Goal: Task Accomplishment & Management: Use online tool/utility

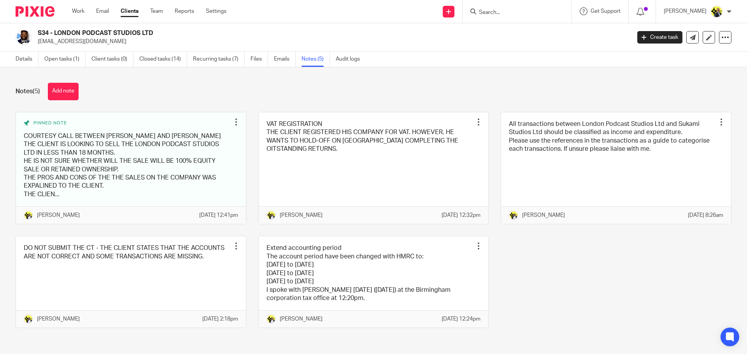
click at [51, 9] on img at bounding box center [35, 11] width 39 height 11
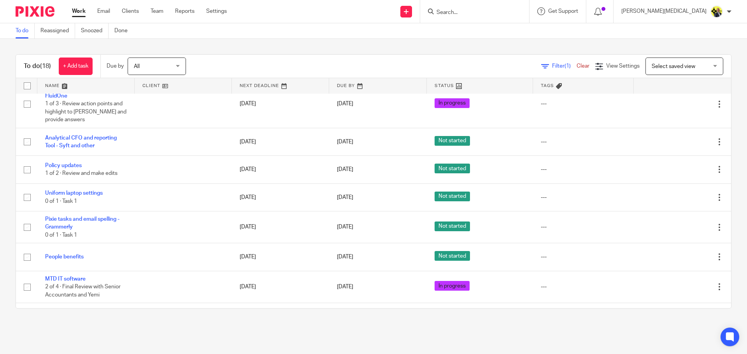
scroll to position [233, 0]
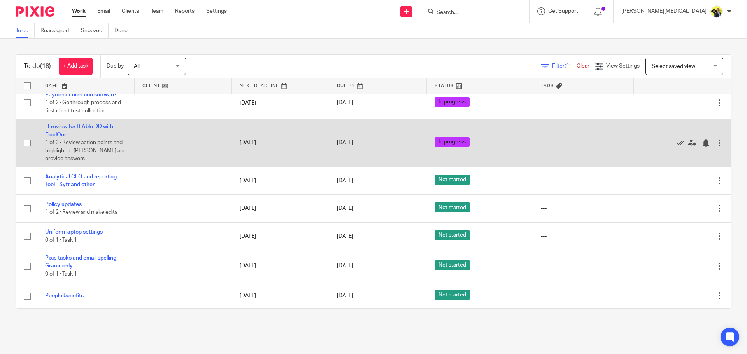
click at [102, 128] on td "IT review for B-Able DD with FluidOne 1 of 3 · Review action points and highlig…" at bounding box center [85, 143] width 97 height 48
click at [99, 133] on link "IT review for B-Able DD with FluidOne" at bounding box center [79, 130] width 68 height 13
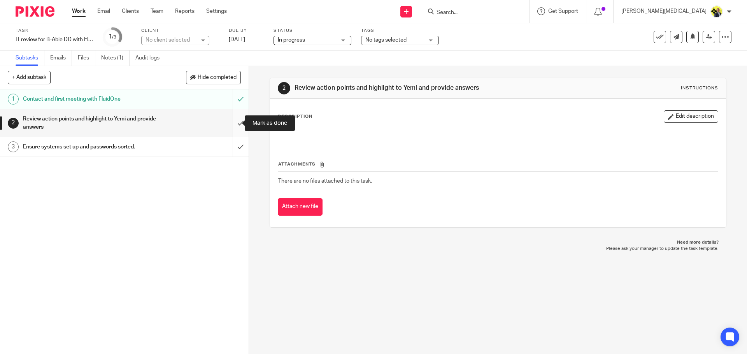
click at [233, 124] on input "submit" at bounding box center [124, 123] width 249 height 28
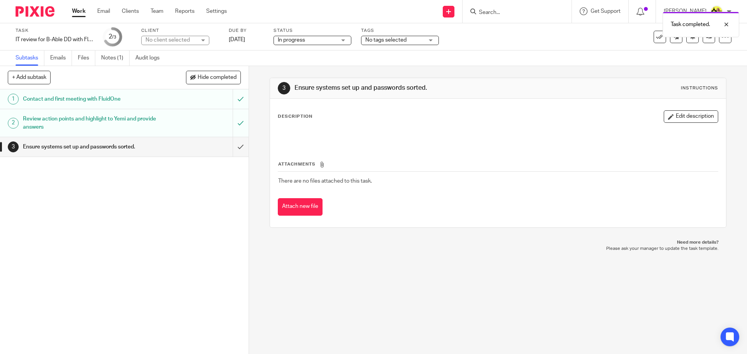
click at [79, 14] on link "Work" at bounding box center [79, 11] width 14 height 8
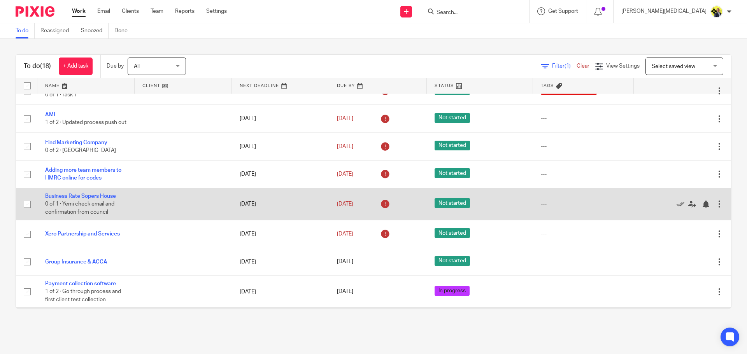
scroll to position [39, 0]
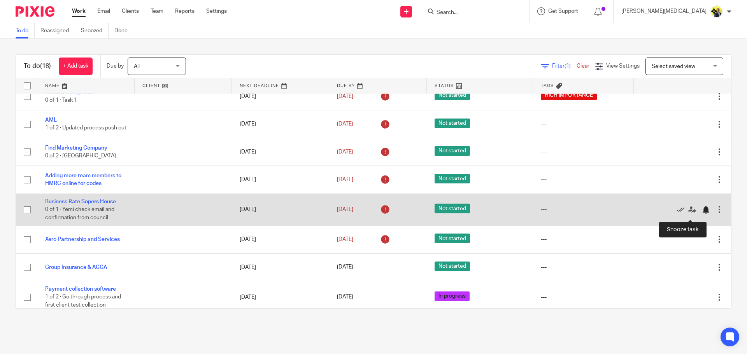
click at [702, 214] on div at bounding box center [706, 210] width 8 height 8
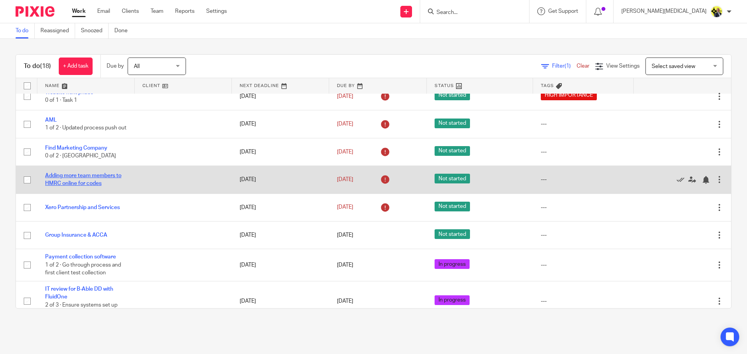
click at [107, 179] on link "Adding more team members to HMRC online for codes" at bounding box center [83, 179] width 76 height 13
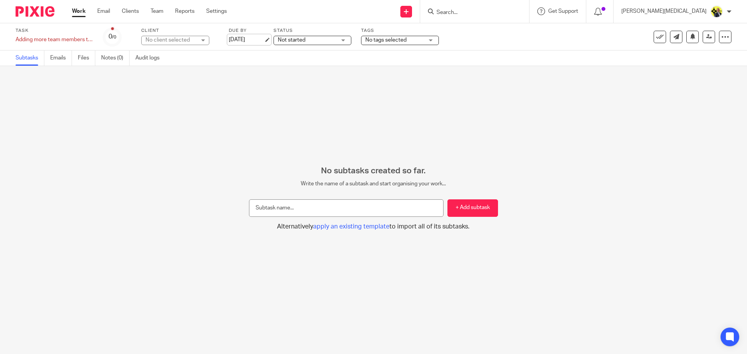
click at [241, 39] on link "[DATE]" at bounding box center [246, 40] width 35 height 8
click at [79, 11] on link "Work" at bounding box center [79, 11] width 14 height 8
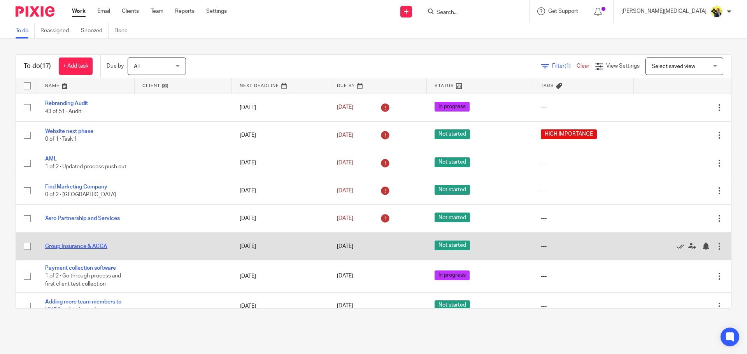
click at [103, 249] on link "Group Insurance & ACCA" at bounding box center [76, 246] width 62 height 5
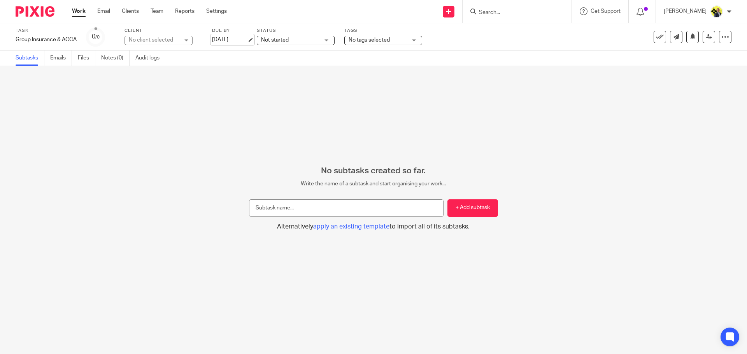
click at [231, 38] on link "[DATE]" at bounding box center [229, 40] width 35 height 8
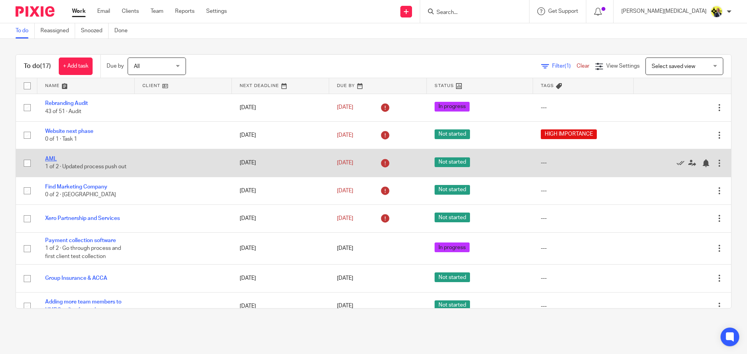
click at [53, 156] on link "AML" at bounding box center [51, 158] width 12 height 5
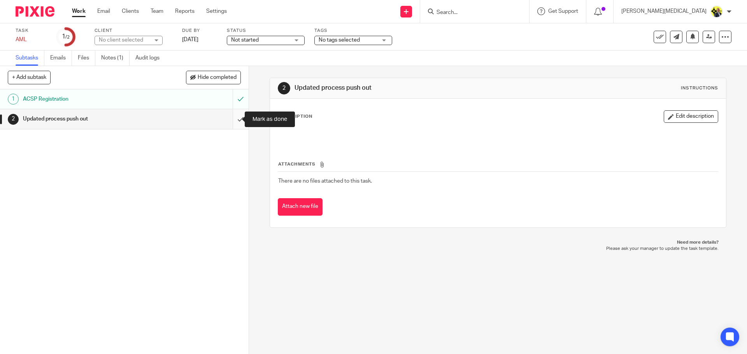
click at [235, 121] on input "submit" at bounding box center [124, 118] width 249 height 19
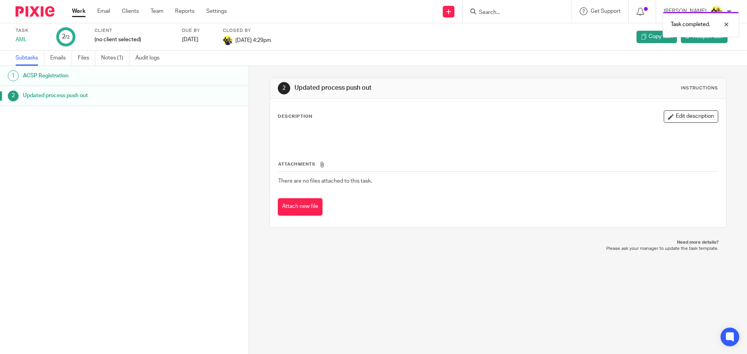
click at [77, 15] on link "Work" at bounding box center [79, 11] width 14 height 8
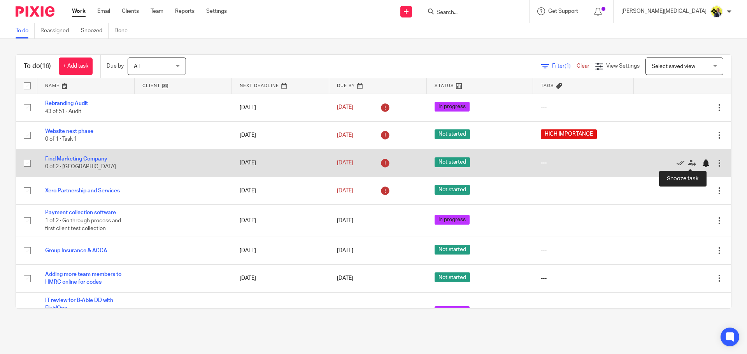
click at [702, 163] on div at bounding box center [706, 164] width 8 height 8
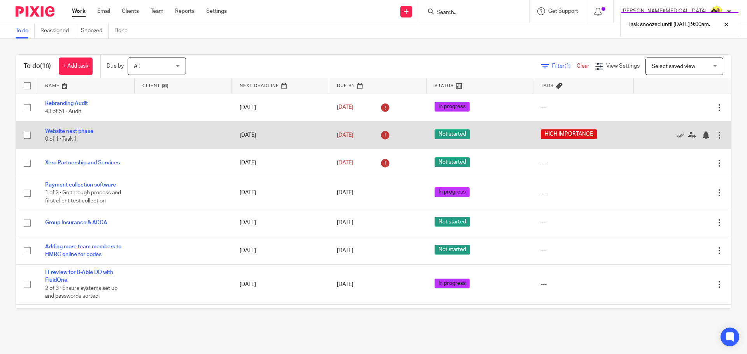
click at [715, 134] on div at bounding box center [719, 136] width 8 height 8
click at [702, 135] on div at bounding box center [706, 136] width 8 height 8
